Goal: Ask a question

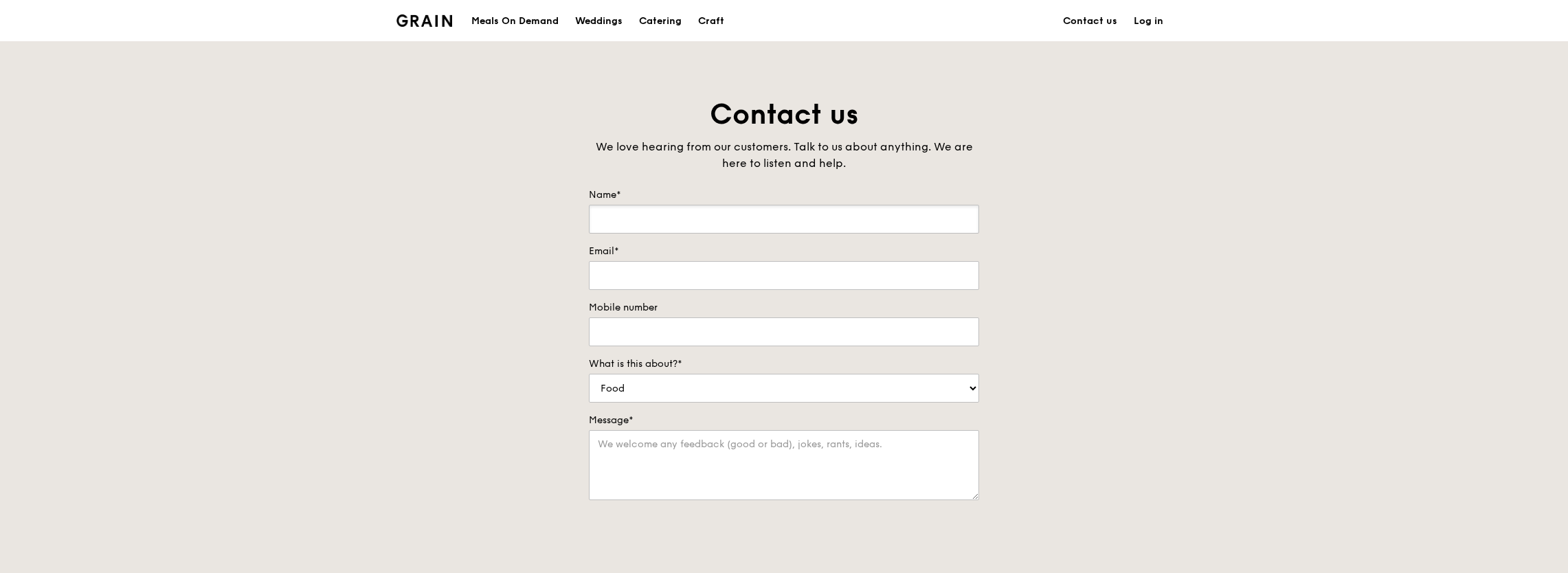
click at [643, 217] on input "Name*" at bounding box center [784, 219] width 391 height 29
type input "Toh [PERSON_NAME] Toh [PERSON_NAME]"
type input "[EMAIL_ADDRESS][DOMAIN_NAME]"
type input "65927925"
drag, startPoint x: 659, startPoint y: 390, endPoint x: 591, endPoint y: 385, distance: 68.2
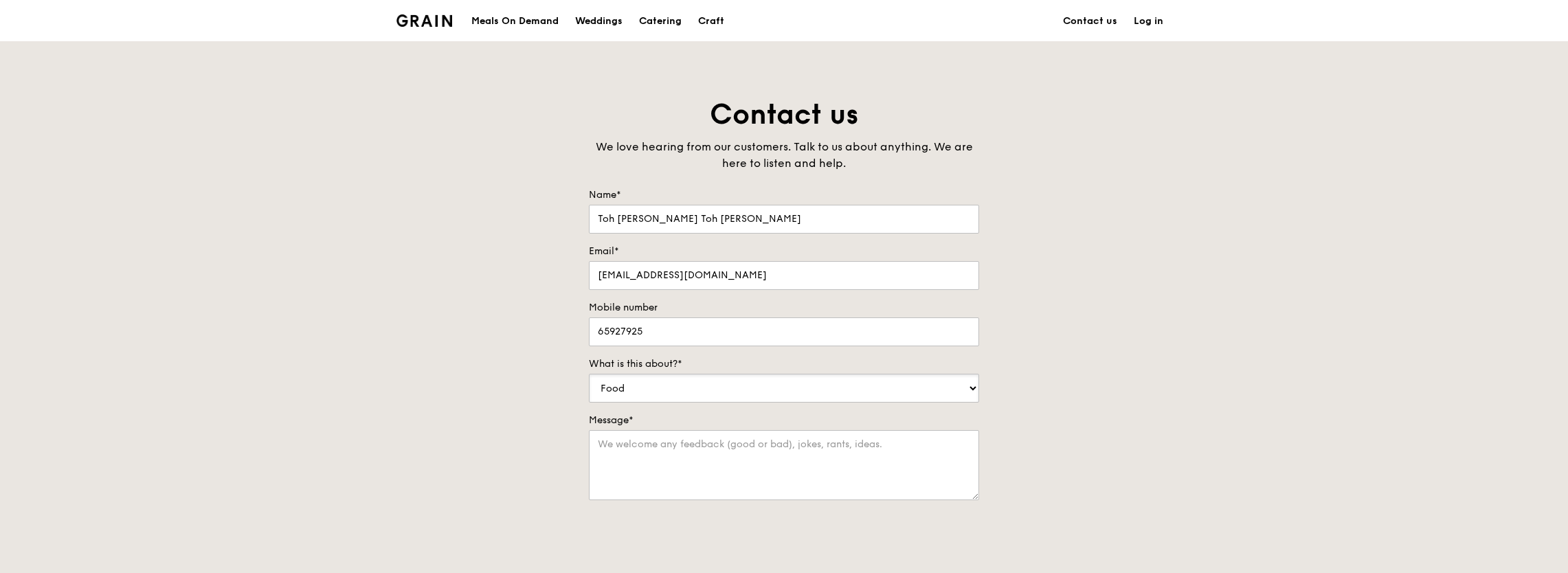
click at [591, 385] on select "Food Service Billing/Payment Catering Others" at bounding box center [784, 388] width 391 height 29
select select "Catering"
click at [589, 374] on select "Food Service Billing/Payment Catering Others" at bounding box center [784, 388] width 391 height 29
click at [638, 445] on textarea "Message*" at bounding box center [784, 466] width 391 height 70
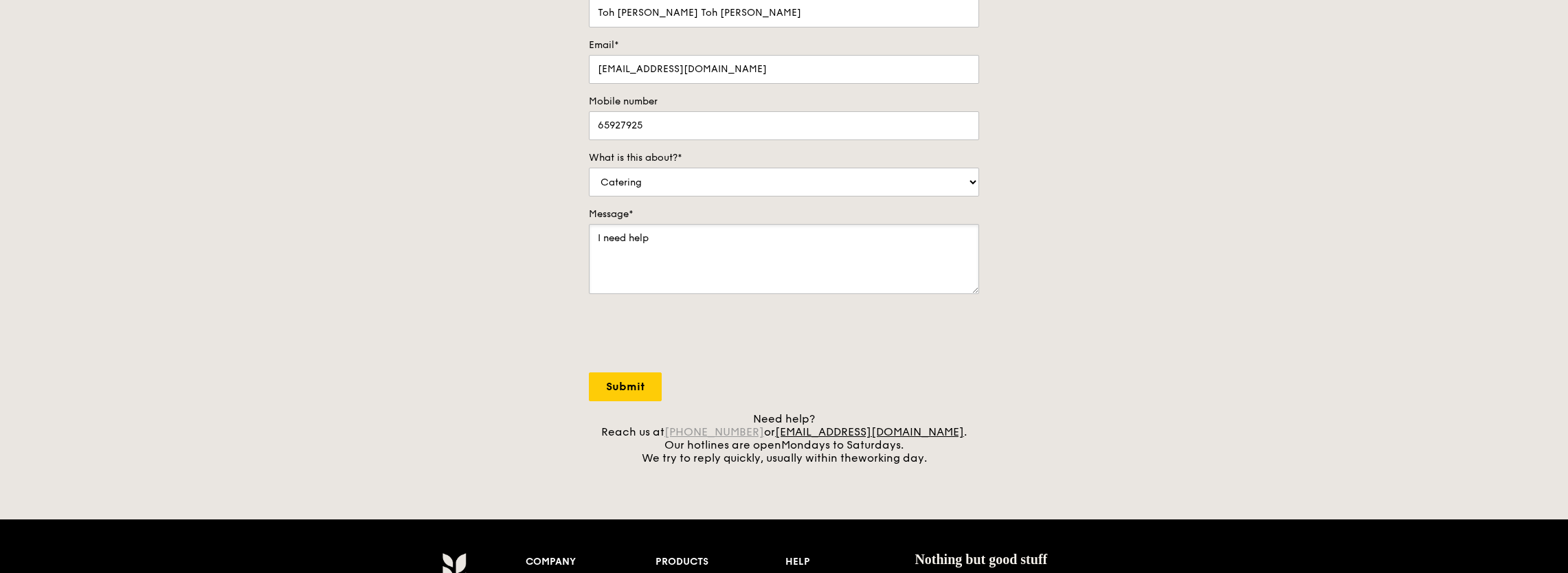
type textarea "I need help"
click at [764, 429] on link "[PHONE_NUMBER]" at bounding box center [714, 432] width 99 height 13
